Goal: Information Seeking & Learning: Check status

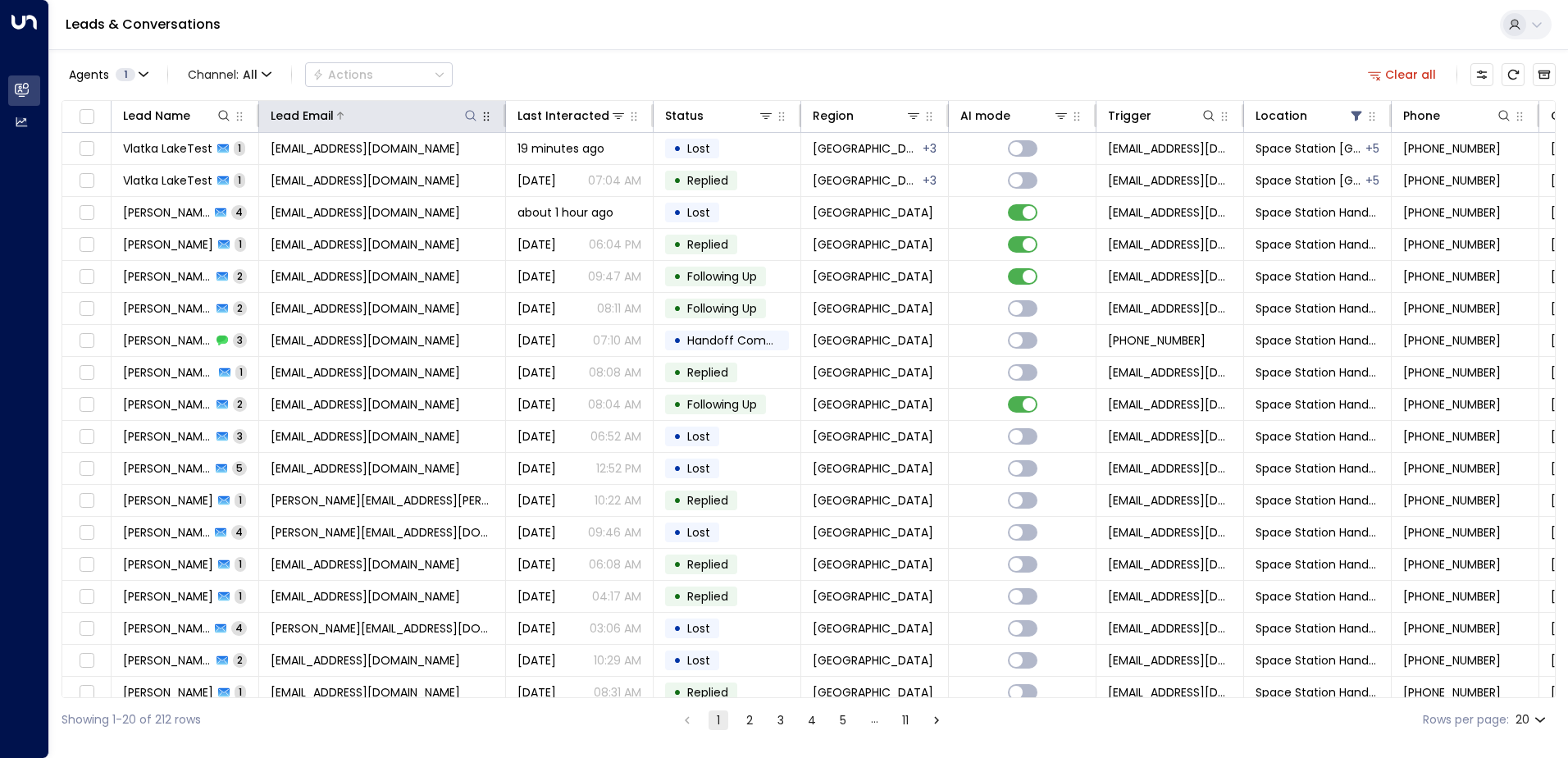
click at [473, 120] on icon at bounding box center [470, 116] width 13 height 13
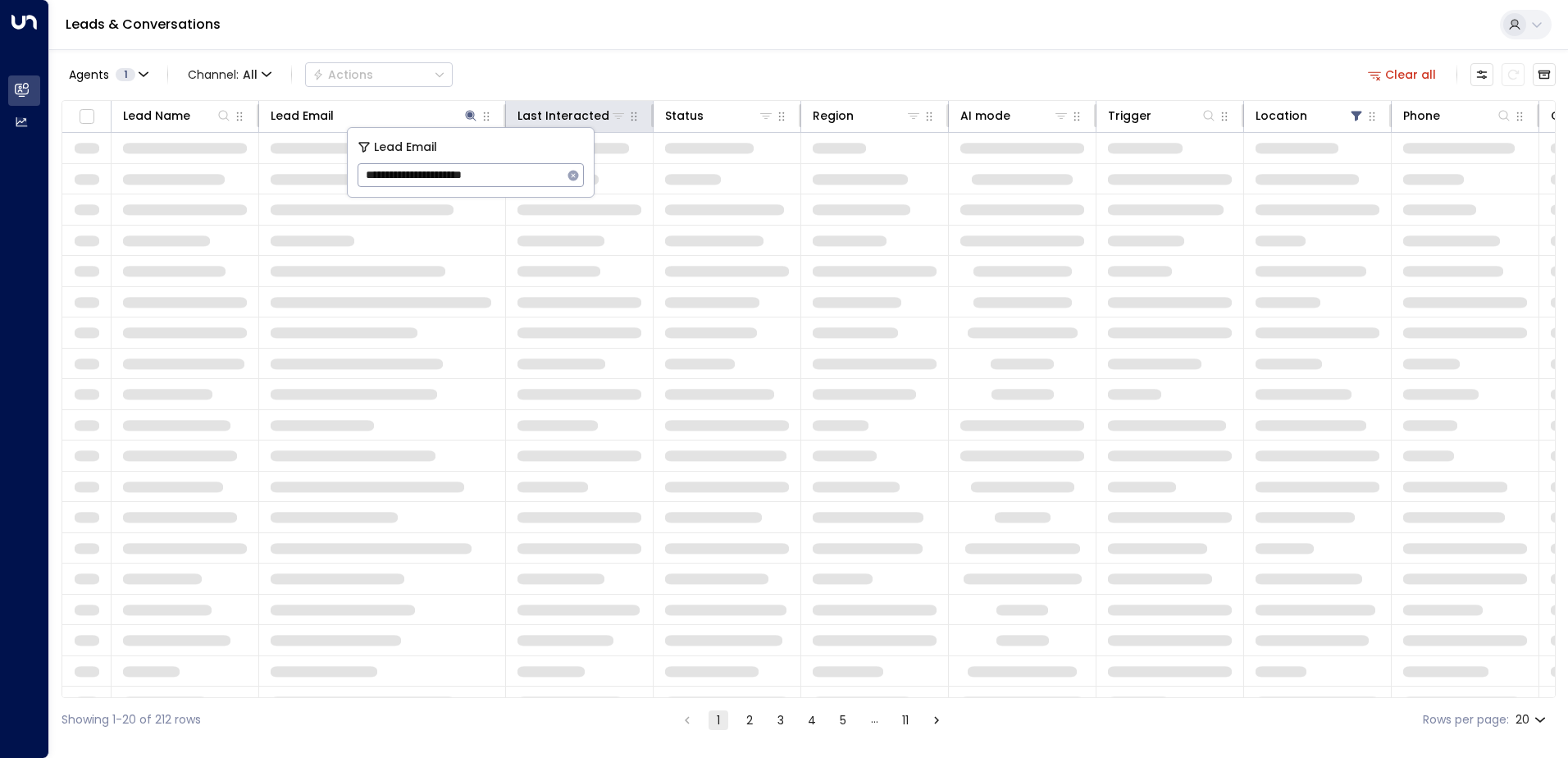
type input "**********"
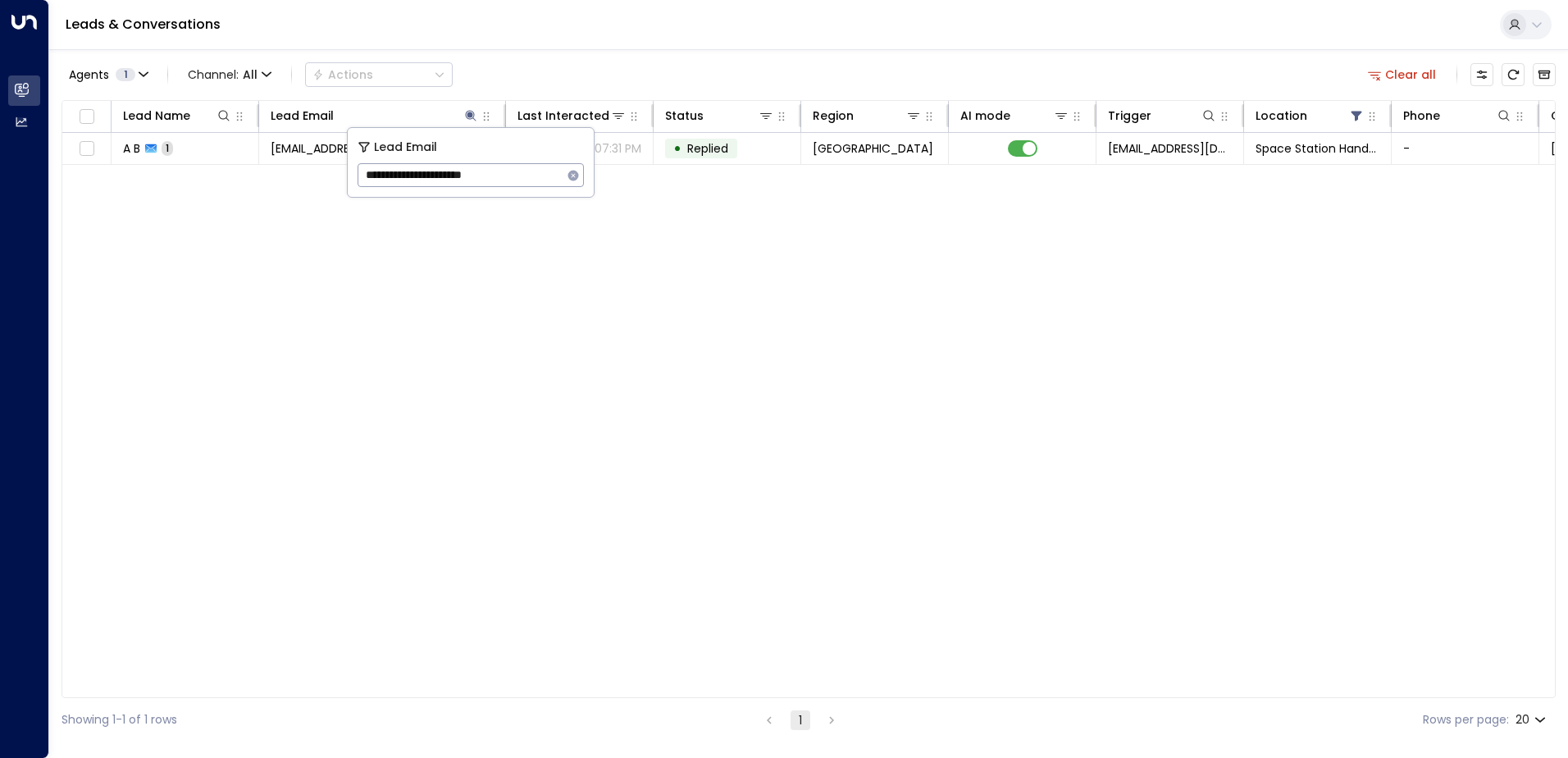
click at [588, 355] on div "Lead Name Lead Email Last Interacted Status Region AI mode Trigger Location Pho…" at bounding box center [809, 399] width 1494 height 598
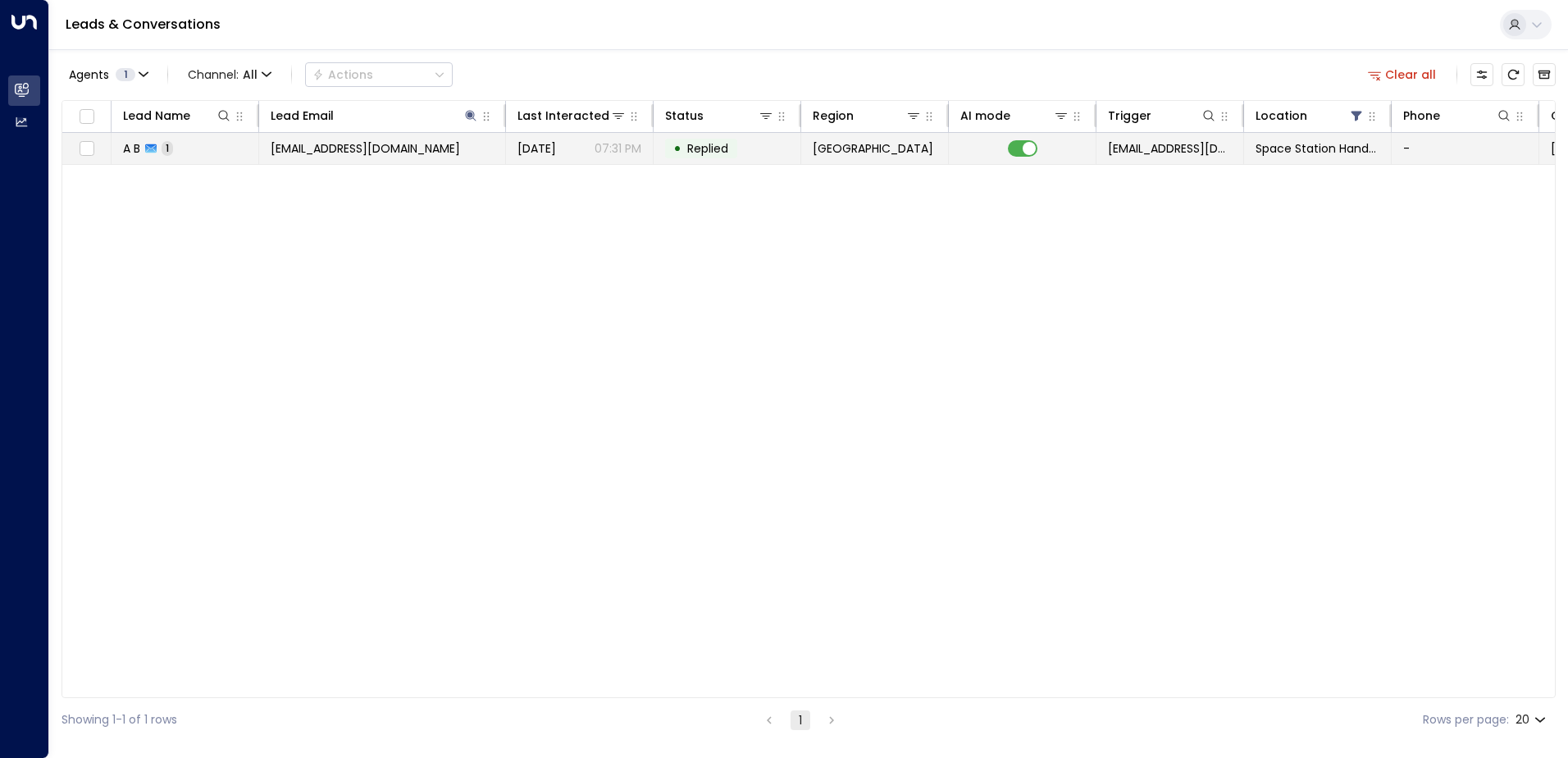
click at [628, 156] on p "07:31 PM" at bounding box center [618, 148] width 46 height 16
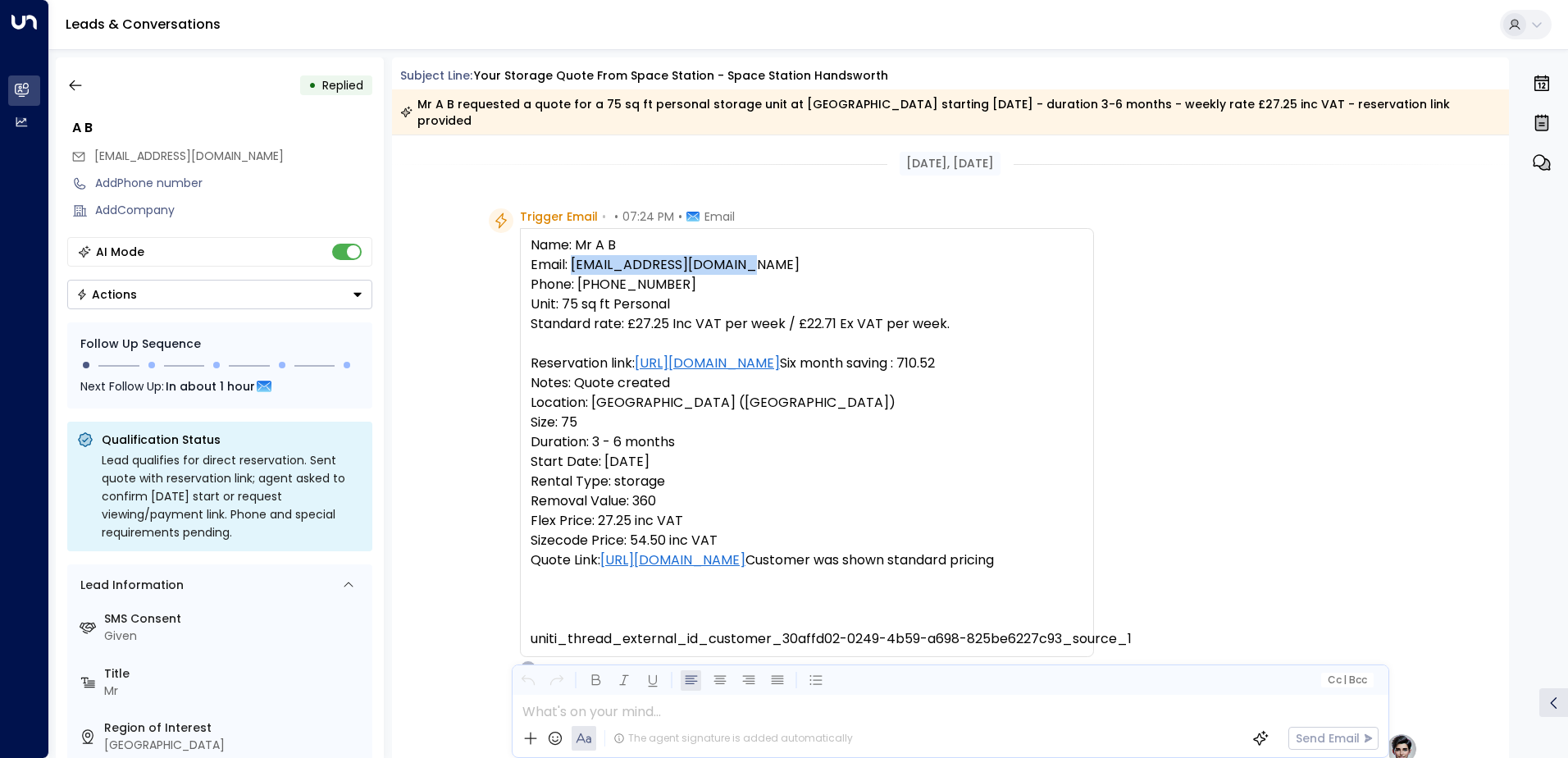
drag, startPoint x: 571, startPoint y: 245, endPoint x: 759, endPoint y: 254, distance: 188.2
click at [759, 254] on pre "Name: Mr A B Email: [EMAIL_ADDRESS][DOMAIN_NAME] Phone: [PHONE_NUMBER] Unit: 75…" at bounding box center [807, 442] width 553 height 413
drag, startPoint x: 759, startPoint y: 254, endPoint x: 745, endPoint y: 252, distance: 14.1
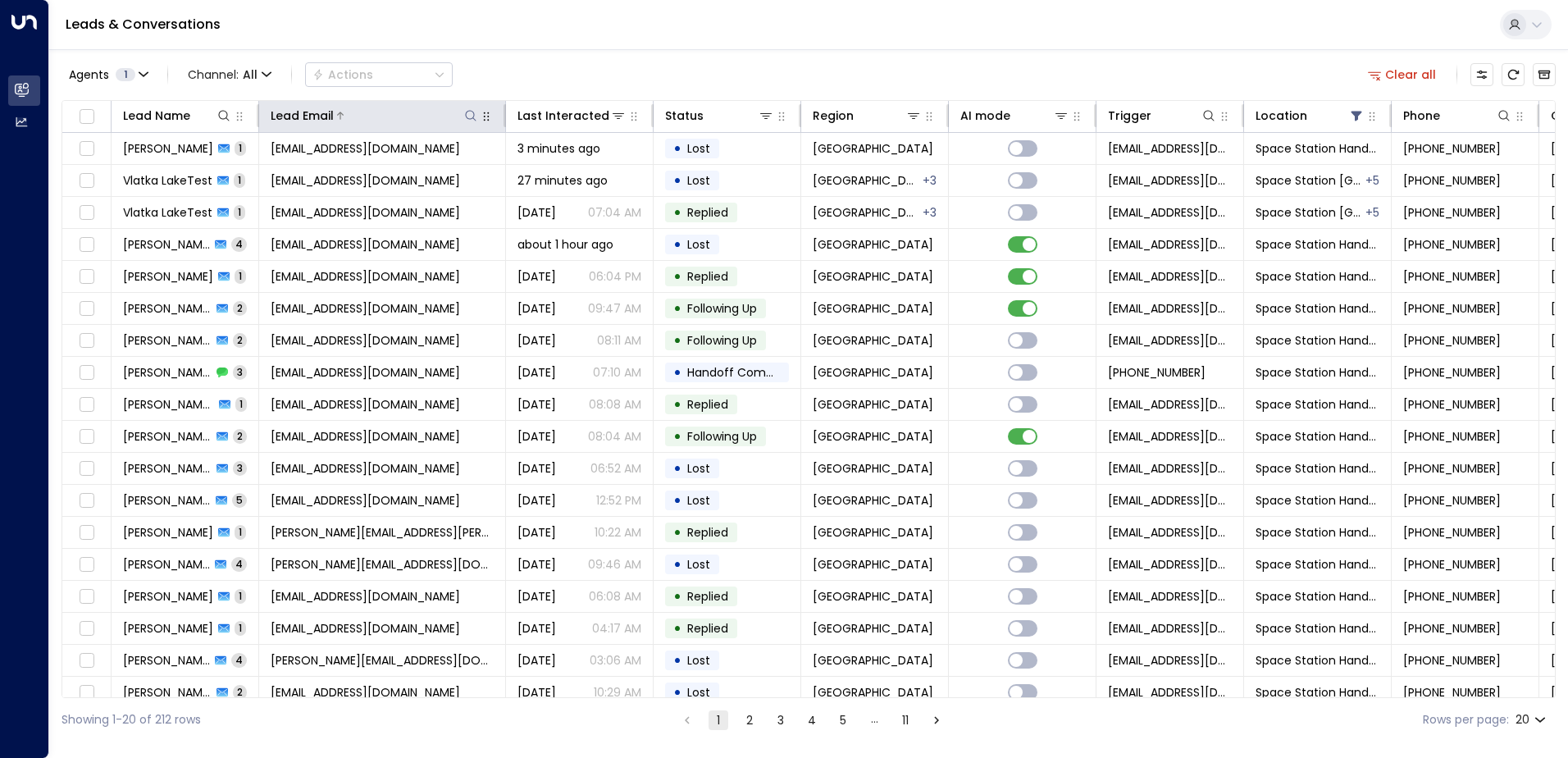
click at [467, 116] on icon at bounding box center [470, 116] width 13 height 13
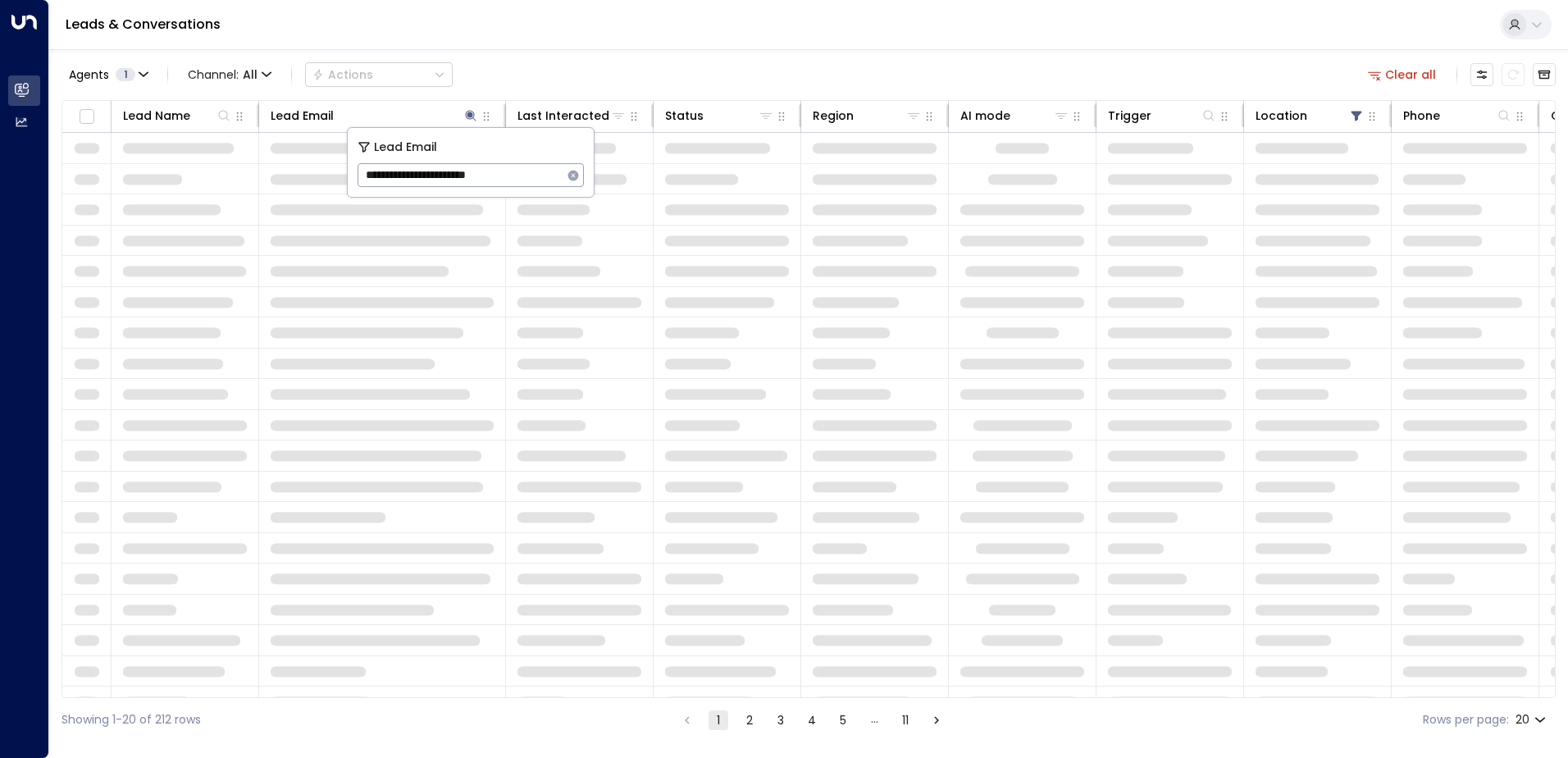
type input "**********"
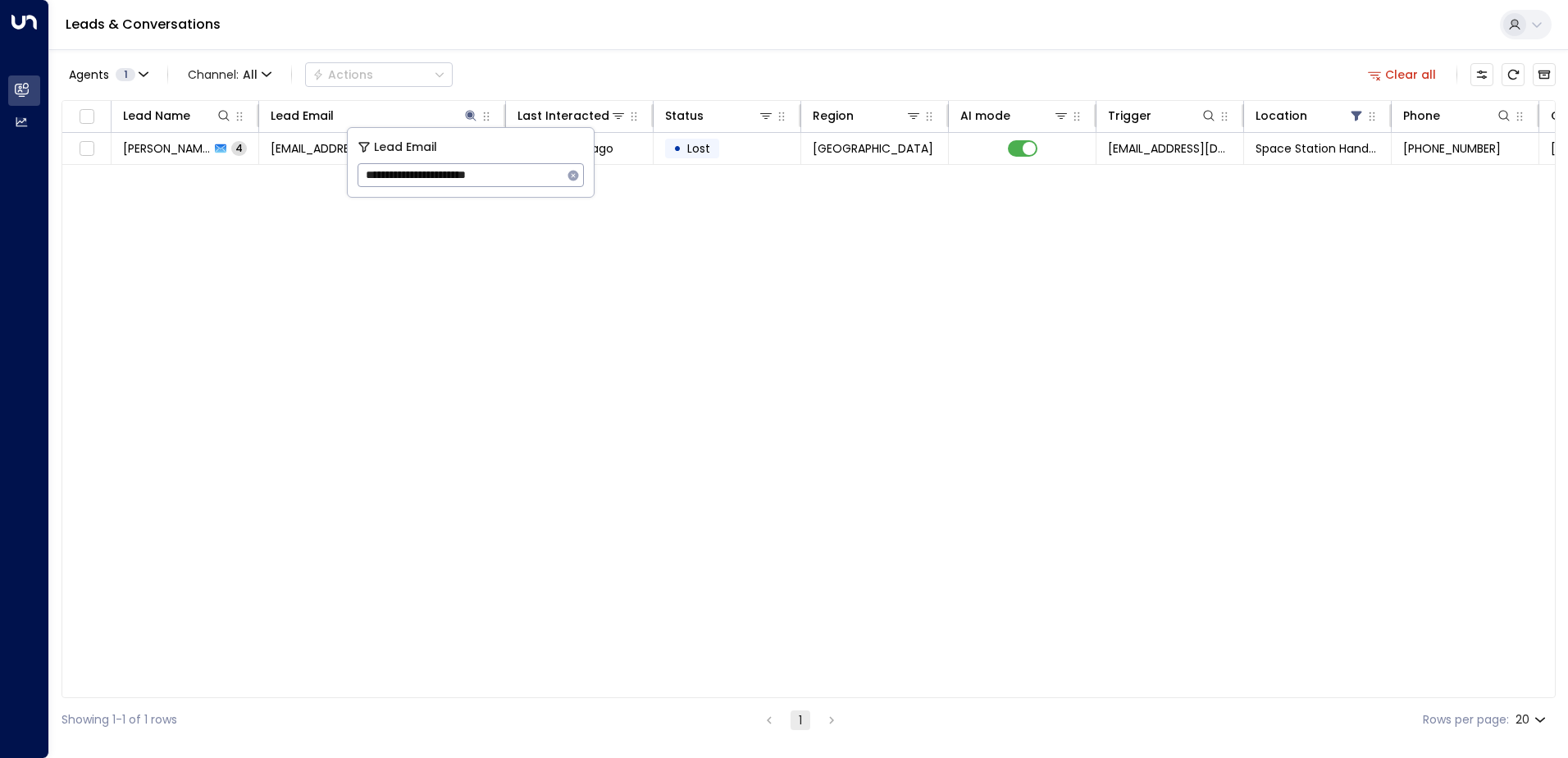
drag, startPoint x: 709, startPoint y: 326, endPoint x: 717, endPoint y: 291, distance: 35.9
click at [710, 326] on div "Lead Name Lead Email Last Interacted Status Region AI mode Trigger Location Pho…" at bounding box center [809, 399] width 1494 height 598
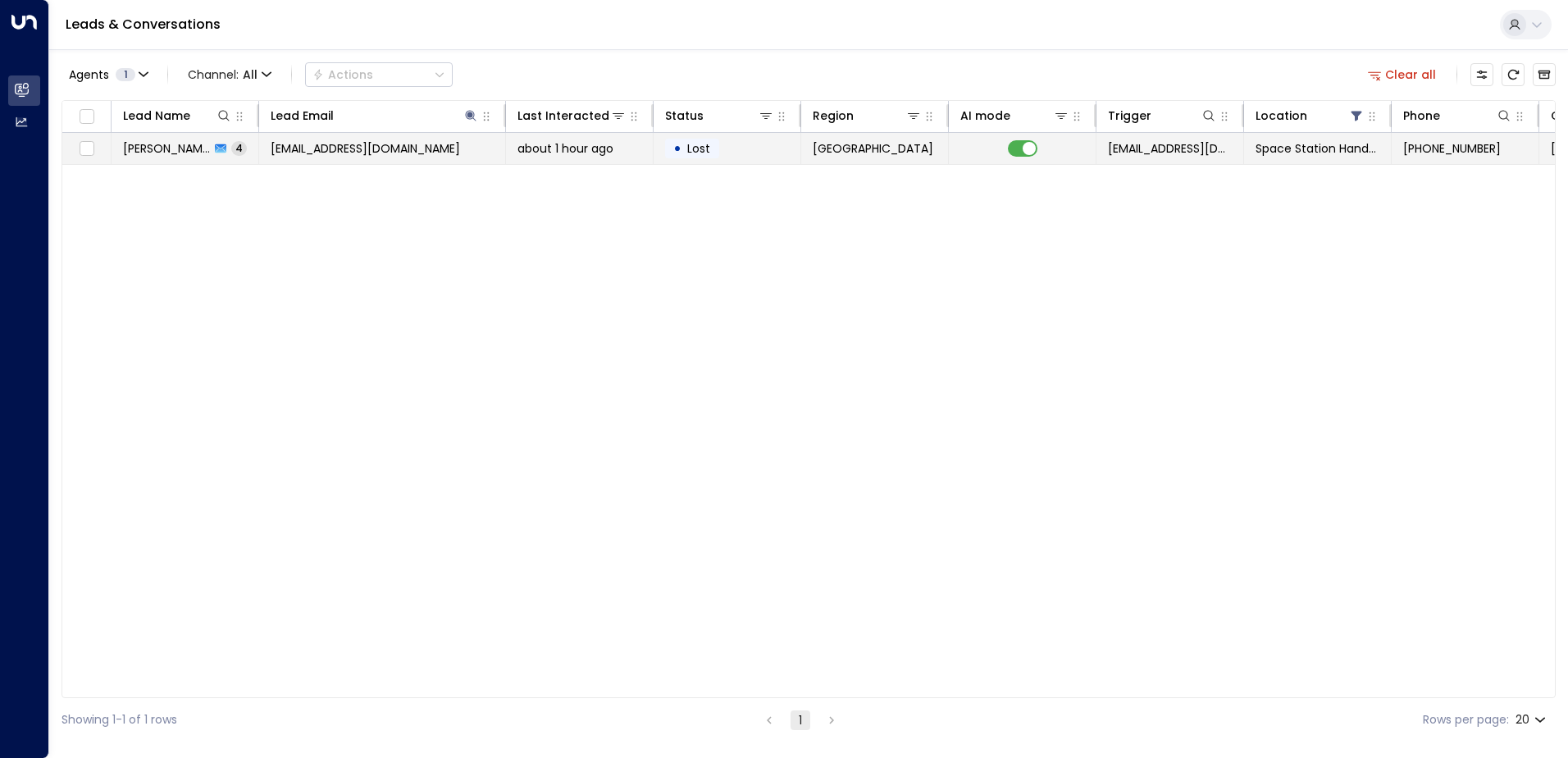
click at [588, 147] on span "about 1 hour ago" at bounding box center [565, 148] width 95 height 16
